Goal: Task Accomplishment & Management: Use online tool/utility

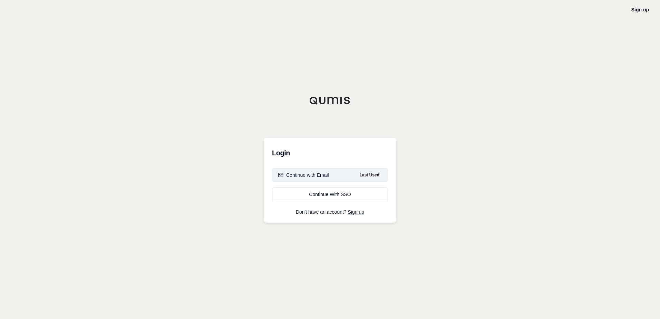
click at [322, 171] on div "Continue with Email" at bounding box center [303, 174] width 51 height 7
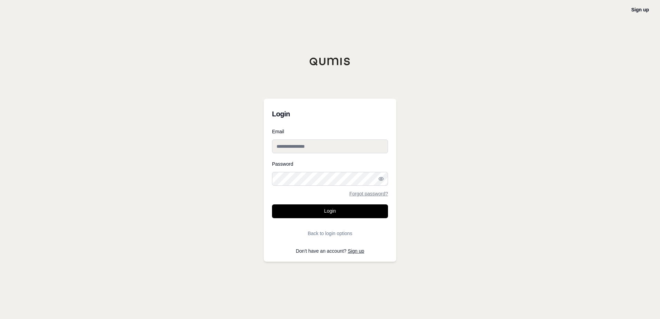
type input "**********"
click at [327, 205] on button "Login" at bounding box center [330, 211] width 116 height 14
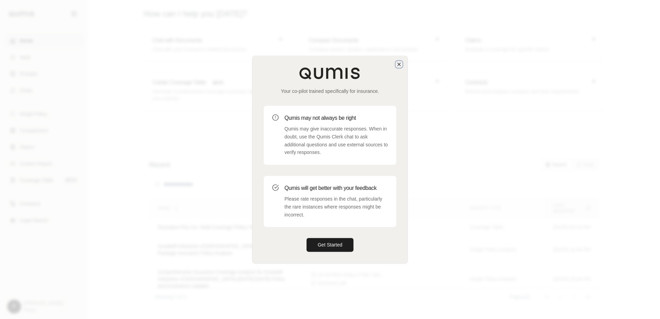
click at [401, 63] on icon "button" at bounding box center [399, 64] width 6 height 6
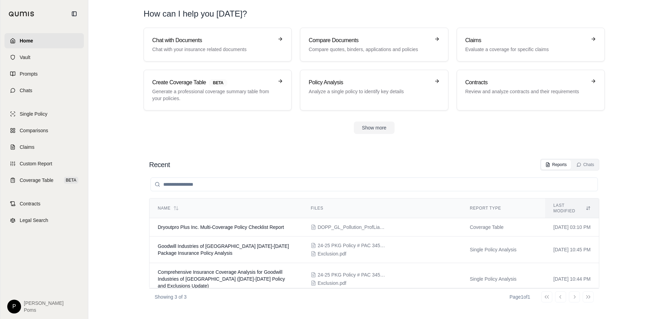
click at [316, 152] on section "Recent Reports Chats Name Files Report Type Last modified Dryoutpro Plus Inc. M…" at bounding box center [374, 232] width 566 height 174
click at [341, 40] on h3 "Compare Documents" at bounding box center [368, 40] width 121 height 8
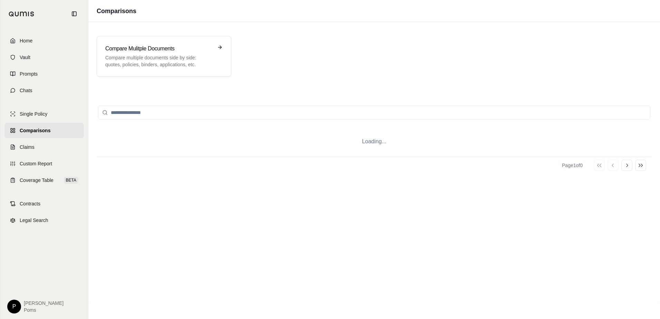
click at [341, 40] on div "Compare Mulitple Documents Compare multiple documents side by side: quotes, pol…" at bounding box center [374, 56] width 555 height 41
click at [156, 112] on input "search" at bounding box center [374, 113] width 552 height 14
click at [138, 62] on p "Compare multiple documents side by side: quotes, policies, binders, application…" at bounding box center [159, 61] width 108 height 14
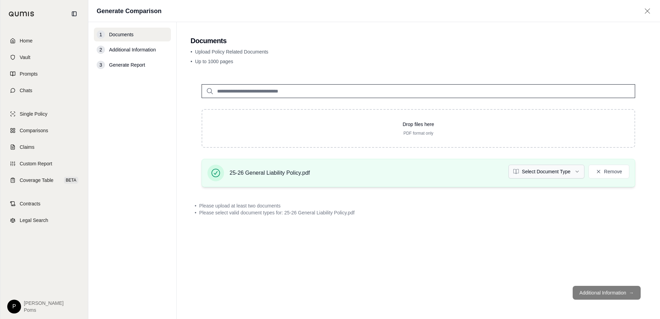
click at [522, 174] on html "Home Vault Prompts Chats Single Policy Comparisons Claims Custom Report Coverag…" at bounding box center [330, 159] width 660 height 319
click at [474, 237] on div "Drop files here PDF format only 25-26 General Liability Policy.pdf Policy Remov…" at bounding box center [417, 176] width 455 height 207
click at [286, 214] on div "Drop files here PDF format only 25-26 General Liability Policy.pdf Policy Remov…" at bounding box center [417, 176] width 455 height 207
click at [445, 220] on div "Drop files here PDF format only 25-26 General Liability Policy.pdf Policy Remov…" at bounding box center [417, 176] width 455 height 207
click at [589, 295] on footer "Additional Information →" at bounding box center [417, 292] width 455 height 25
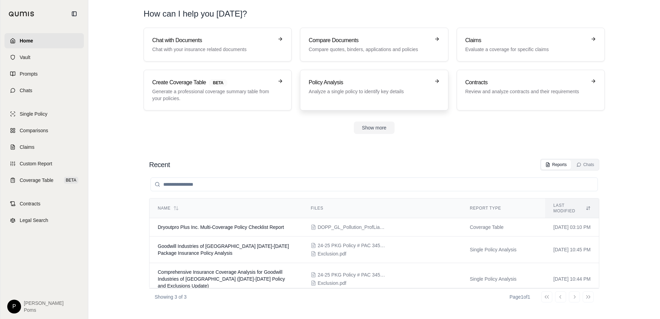
click at [368, 92] on p "Analyze a single policy to identify key details" at bounding box center [368, 91] width 121 height 7
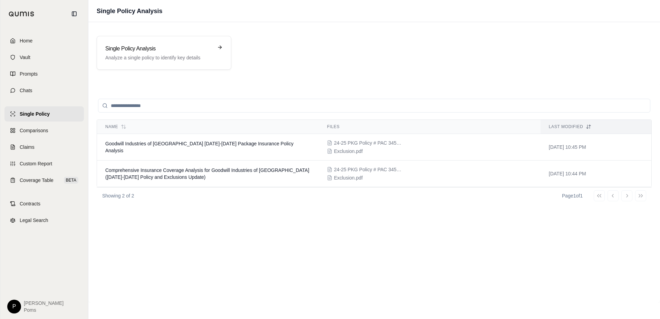
click at [138, 108] on input "search" at bounding box center [374, 106] width 552 height 14
click at [136, 105] on input "search" at bounding box center [374, 106] width 552 height 14
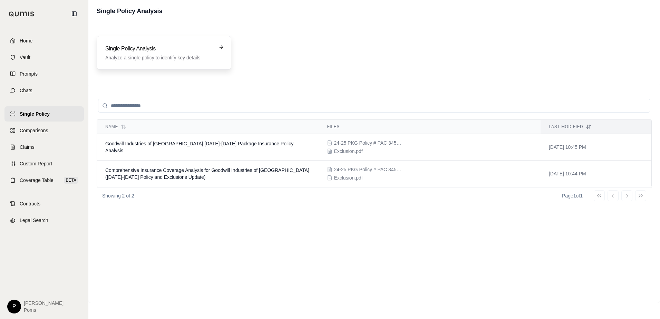
click at [171, 45] on h3 "Single Policy Analysis" at bounding box center [159, 49] width 108 height 8
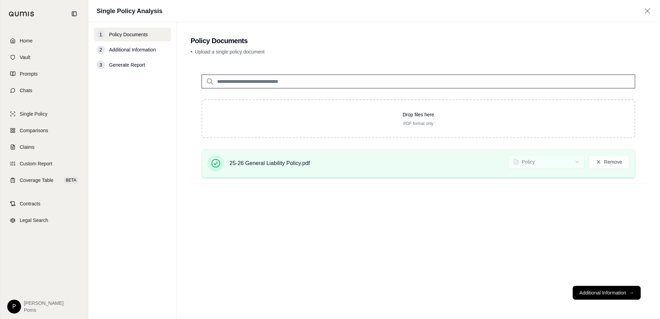
click at [307, 168] on div "25-26 General Liability Policy.pdf" at bounding box center [258, 163] width 102 height 17
click at [340, 171] on div "25-26 General Liability Policy.pdf Policy Remove" at bounding box center [417, 163] width 433 height 28
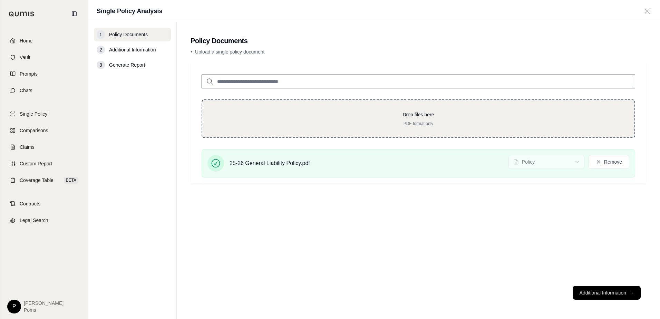
click at [312, 104] on div "Drop files here PDF format only" at bounding box center [417, 118] width 433 height 39
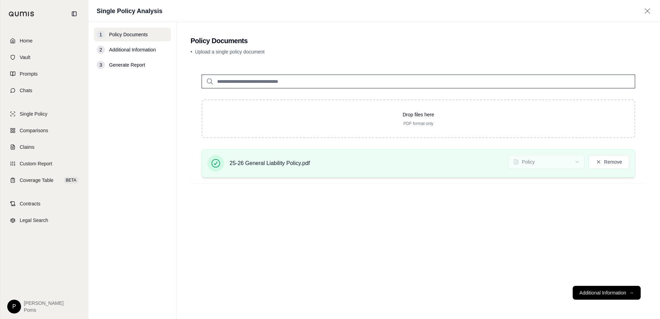
click at [373, 161] on div "25-26 General Liability Policy.pdf Policy Remove" at bounding box center [418, 163] width 422 height 17
click at [626, 296] on button "Additional Information →" at bounding box center [606, 293] width 68 height 14
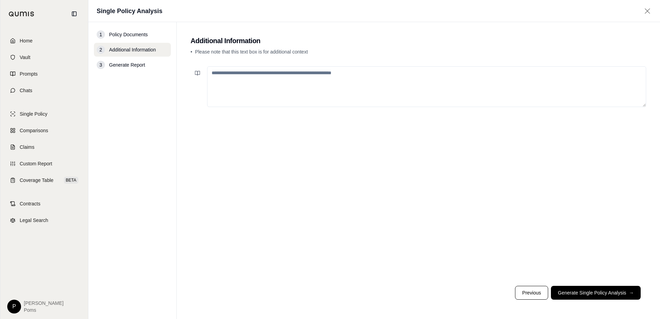
click at [259, 72] on textarea at bounding box center [426, 86] width 439 height 41
type textarea "**********"
click at [611, 294] on button "Generate Single Policy Analysis →" at bounding box center [596, 293] width 90 height 14
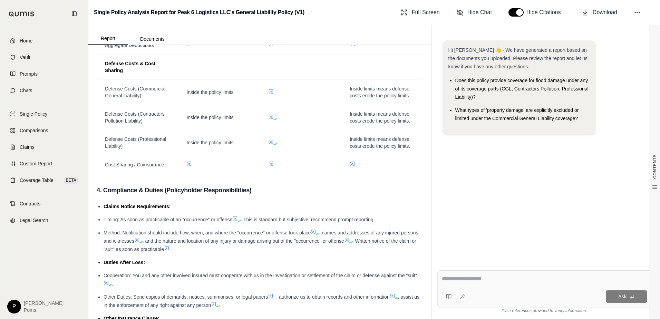
scroll to position [1345, 0]
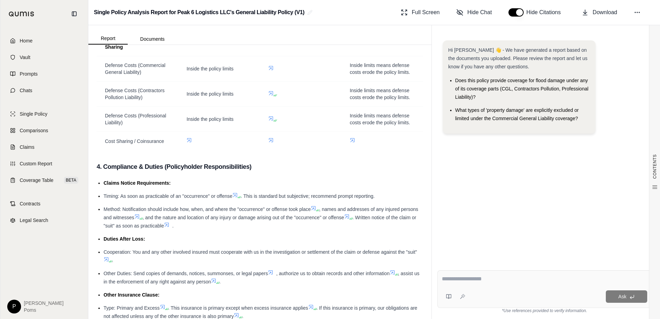
click at [507, 164] on div "Hi [PERSON_NAME] 👋 - We have generated a report based on the documents you uplo…" at bounding box center [544, 147] width 214 height 224
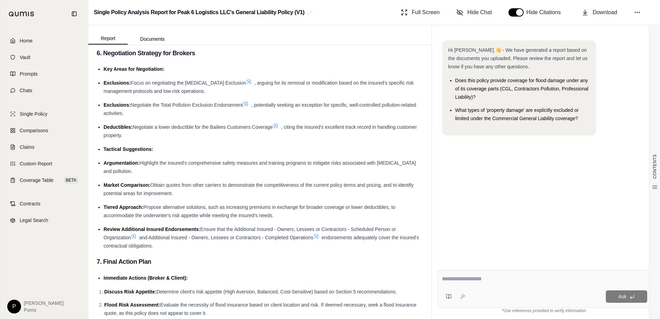
scroll to position [1932, 0]
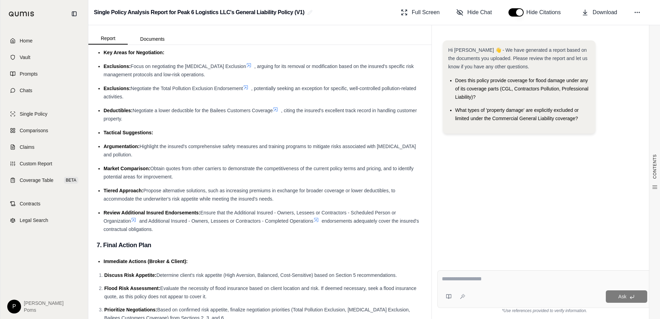
click at [472, 271] on div "Ask" at bounding box center [544, 289] width 214 height 38
type textarea "*"
type textarea "**********"
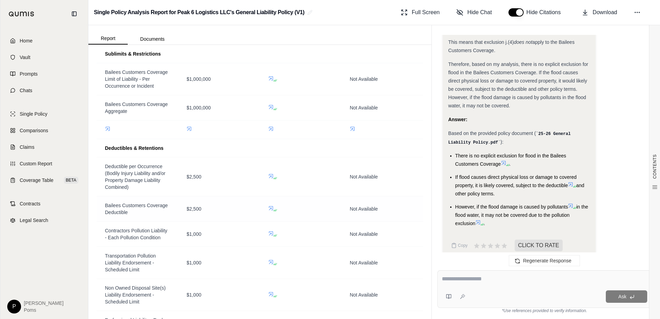
scroll to position [945, 0]
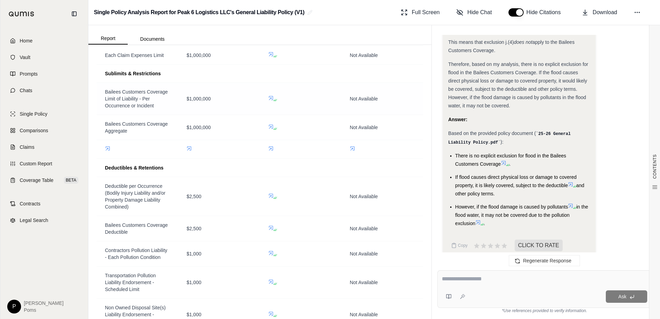
click at [268, 101] on icon at bounding box center [271, 98] width 6 height 6
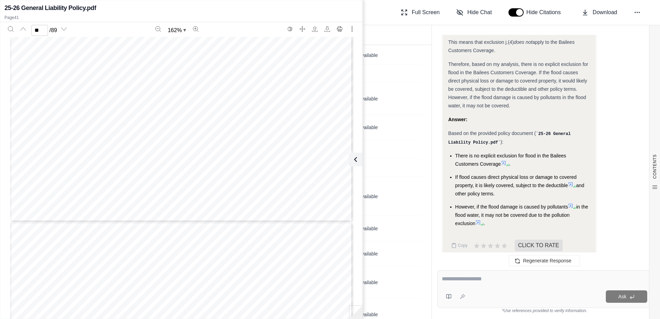
scroll to position [26902, 0]
type input "**"
click at [403, 177] on td at bounding box center [381, 168] width 81 height 18
